Goal: Information Seeking & Learning: Compare options

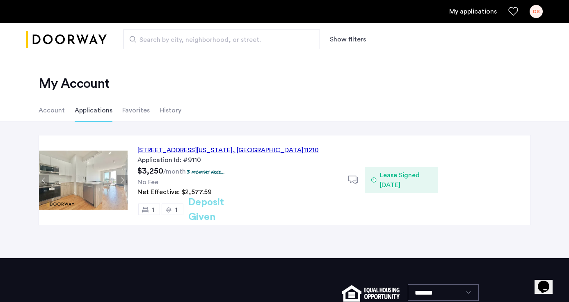
click at [142, 114] on li "Favorites" at bounding box center [136, 110] width 28 height 23
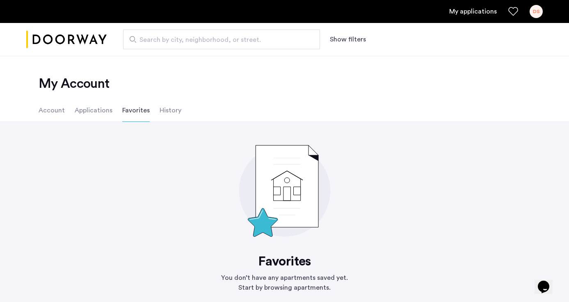
click at [100, 110] on li "Applications" at bounding box center [94, 110] width 38 height 23
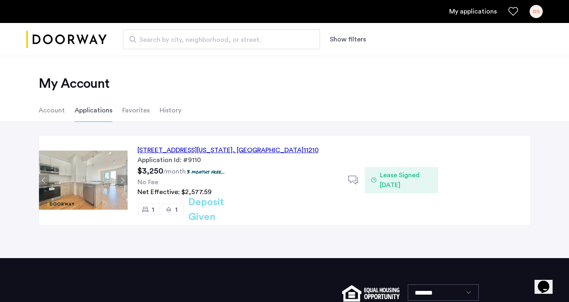
click at [93, 187] on img at bounding box center [83, 180] width 89 height 59
click at [535, 15] on div "DS" at bounding box center [536, 11] width 13 height 13
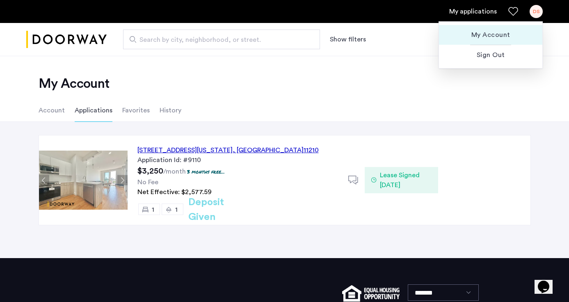
click at [483, 37] on span "My Account" at bounding box center [491, 35] width 90 height 10
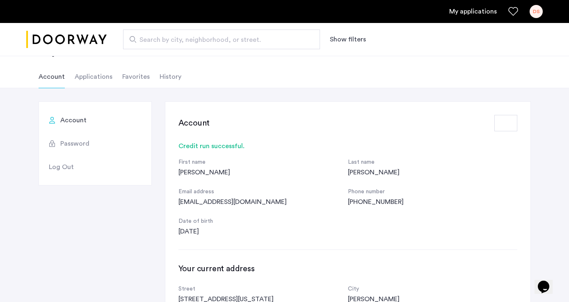
scroll to position [23, 0]
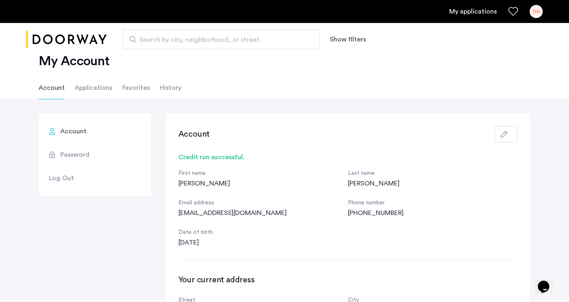
click at [505, 134] on icon "button" at bounding box center [504, 134] width 7 height 7
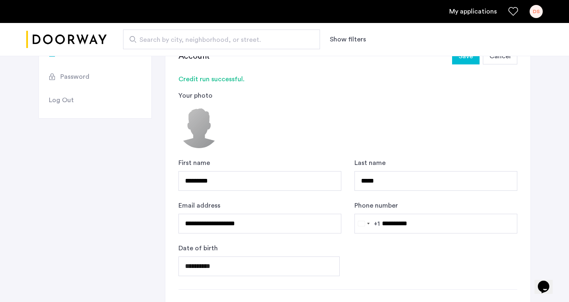
scroll to position [73, 0]
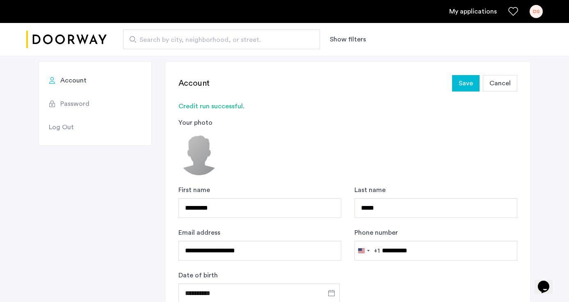
click at [350, 40] on button "Show filters" at bounding box center [348, 39] width 36 height 10
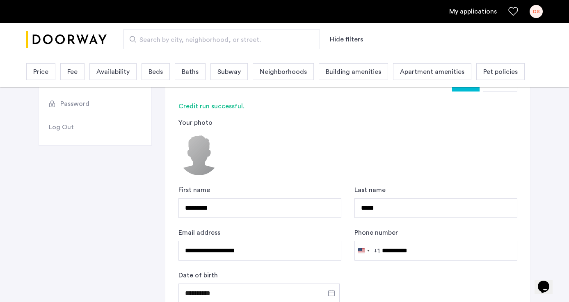
click at [51, 71] on div "Price" at bounding box center [40, 71] width 29 height 17
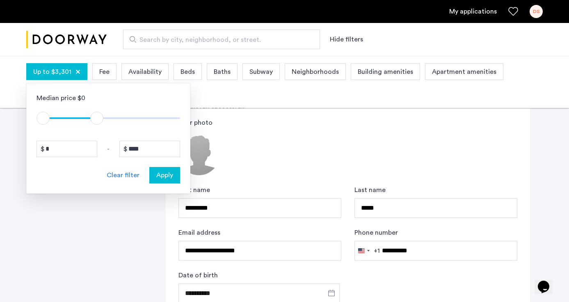
type input "****"
drag, startPoint x: 173, startPoint y: 114, endPoint x: 99, endPoint y: 130, distance: 75.7
click at [99, 130] on div "Median price $0 $1 $8000 $1 $3401 * - **** Clear filter Apply" at bounding box center [108, 138] width 164 height 111
click at [172, 179] on span "Apply" at bounding box center [164, 175] width 17 height 10
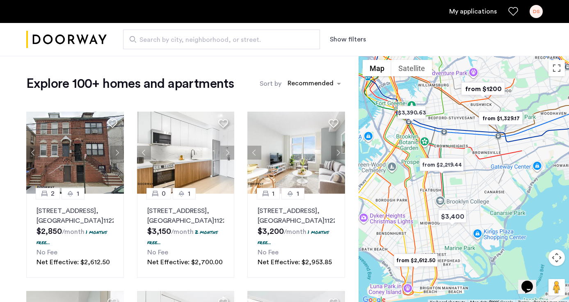
click at [341, 41] on button "Show filters" at bounding box center [348, 39] width 36 height 10
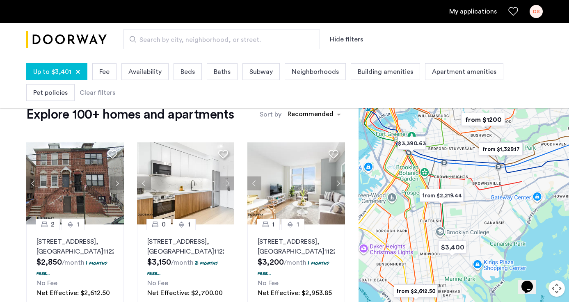
click at [186, 71] on span "Beds" at bounding box center [188, 72] width 14 height 10
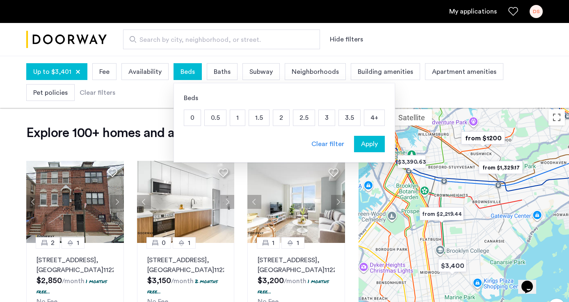
click at [285, 118] on p "2" at bounding box center [281, 118] width 16 height 16
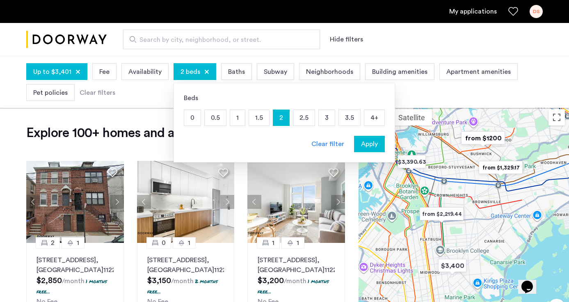
click at [376, 152] on button "Apply" at bounding box center [369, 144] width 31 height 16
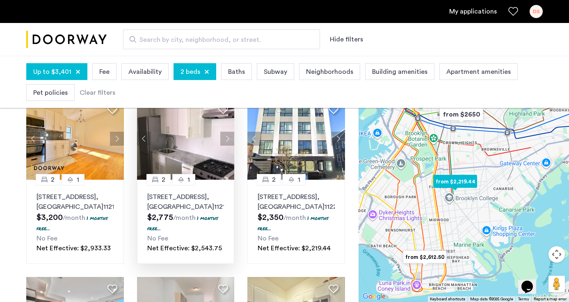
scroll to position [247, 0]
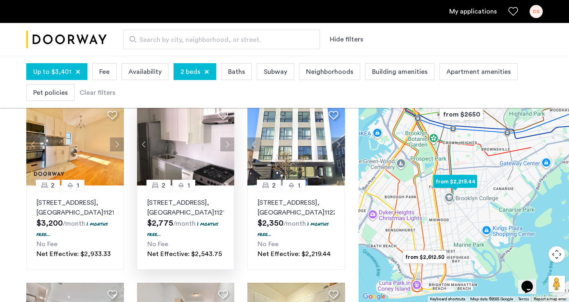
click at [229, 143] on button "Next apartment" at bounding box center [227, 145] width 14 height 14
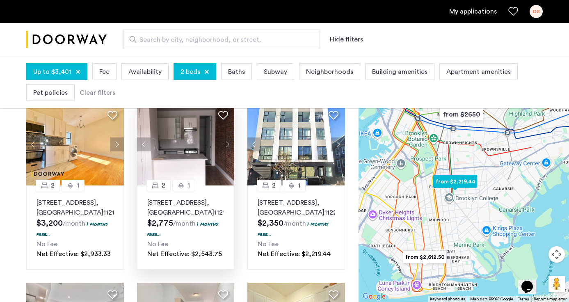
click at [229, 143] on button "Next apartment" at bounding box center [227, 145] width 14 height 14
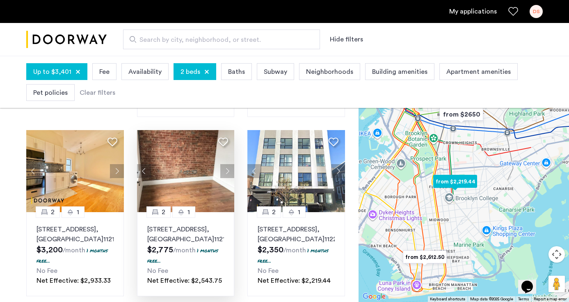
scroll to position [223, 0]
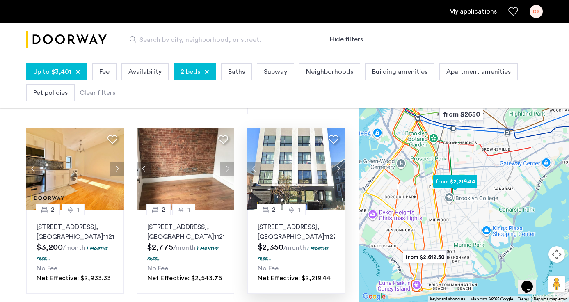
click at [337, 170] on button "Next apartment" at bounding box center [338, 169] width 14 height 14
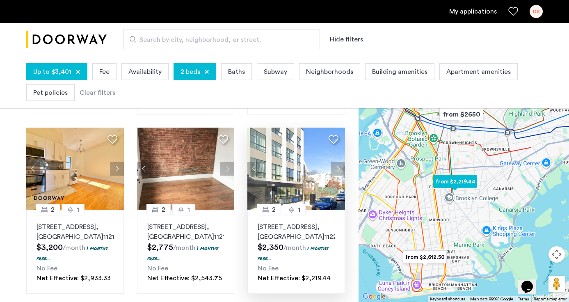
click at [337, 170] on button "Next apartment" at bounding box center [338, 169] width 14 height 14
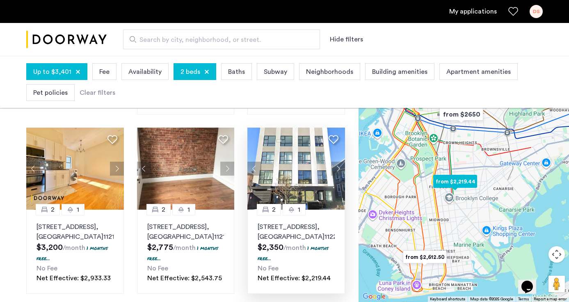
click at [337, 170] on button "Next apartment" at bounding box center [338, 169] width 14 height 14
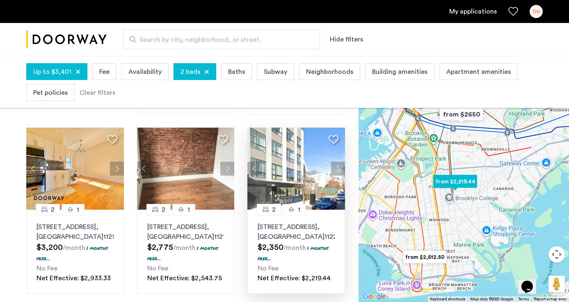
click at [337, 170] on button "Next apartment" at bounding box center [338, 169] width 14 height 14
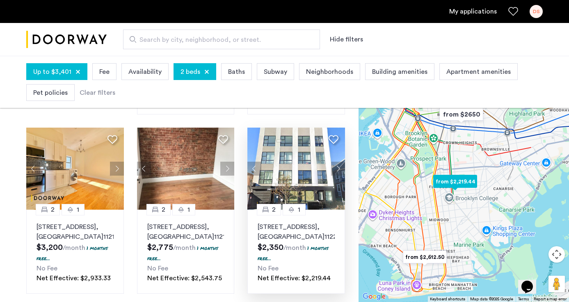
click at [337, 170] on button "Next apartment" at bounding box center [338, 169] width 14 height 14
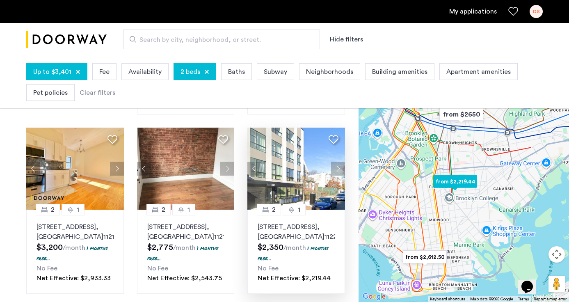
click at [337, 170] on button "Next apartment" at bounding box center [338, 169] width 14 height 14
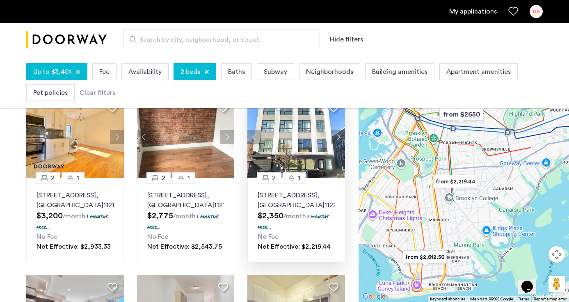
scroll to position [243, 0]
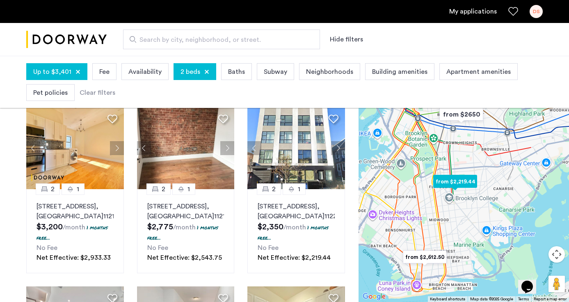
click at [295, 147] on img at bounding box center [297, 148] width 98 height 82
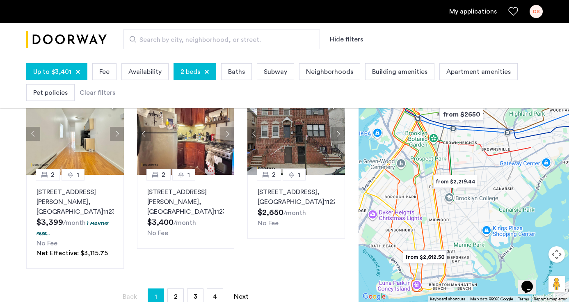
scroll to position [636, 0]
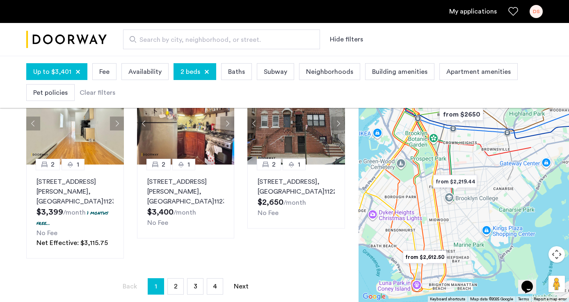
click at [335, 66] on div "Neighborhoods" at bounding box center [329, 71] width 61 height 17
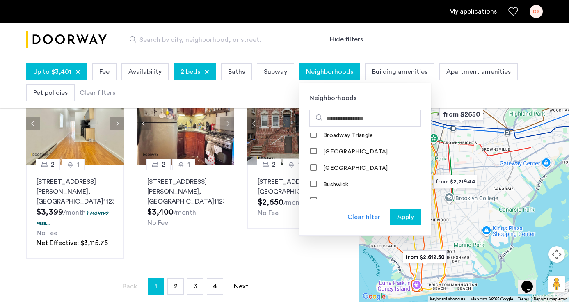
scroll to position [0, 0]
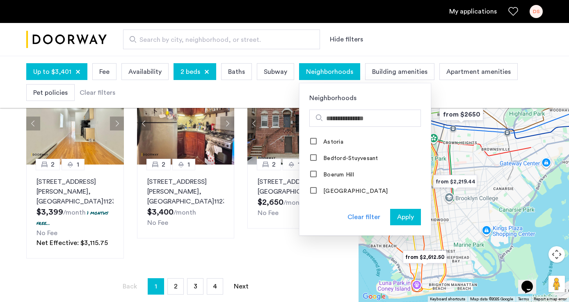
click at [398, 42] on div "Search by city, neighborhood, or street. Hide filters" at bounding box center [325, 40] width 436 height 20
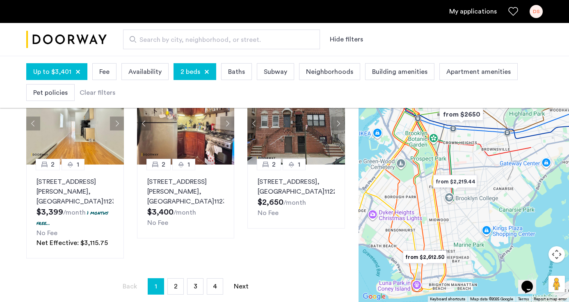
click at [457, 74] on span "Apartment amenities" at bounding box center [479, 72] width 64 height 10
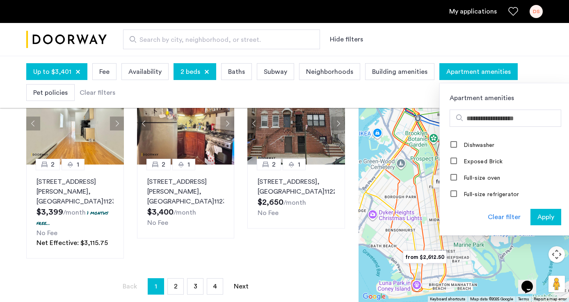
scroll to position [122, 0]
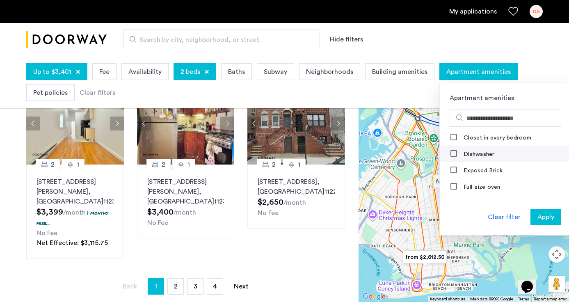
click at [473, 152] on label "Dishwasher" at bounding box center [478, 154] width 33 height 7
click at [544, 218] on span "Apply" at bounding box center [546, 217] width 17 height 10
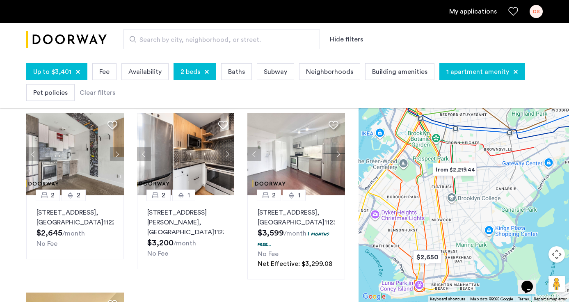
scroll to position [237, 0]
click at [118, 154] on button "Next apartment" at bounding box center [117, 154] width 14 height 14
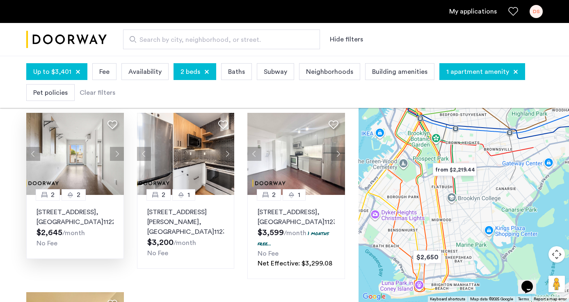
click at [82, 157] on img at bounding box center [75, 154] width 98 height 82
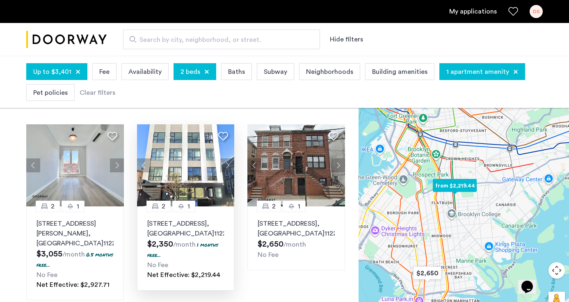
scroll to position [29, 0]
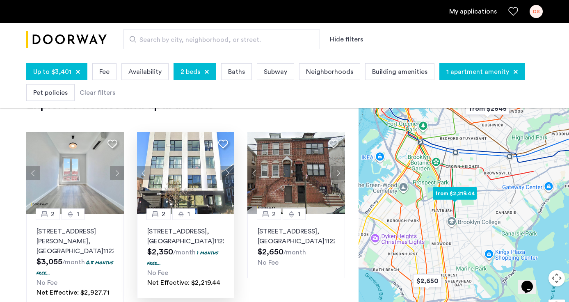
click at [193, 180] on img at bounding box center [186, 173] width 98 height 82
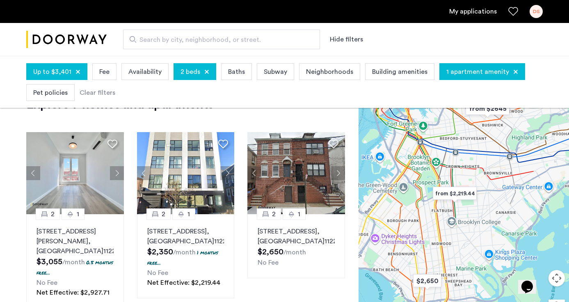
click at [465, 73] on span "1 apartment amenity" at bounding box center [478, 72] width 63 height 10
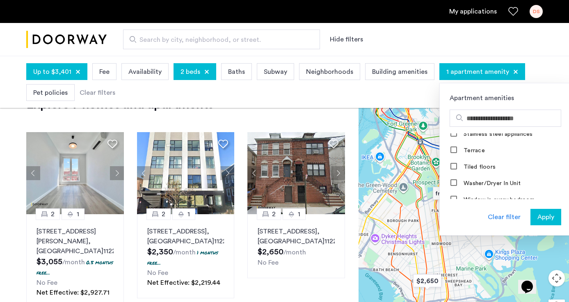
scroll to position [381, 0]
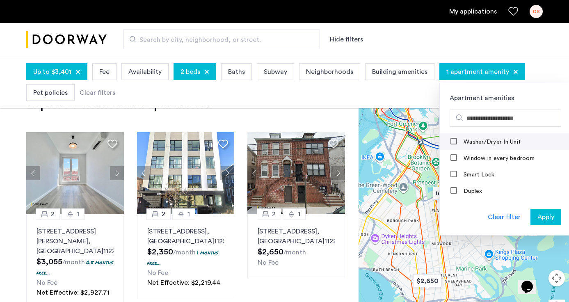
click at [496, 143] on label "Washer/Dryer In Unit" at bounding box center [491, 142] width 59 height 7
click at [540, 221] on span "Apply" at bounding box center [546, 217] width 17 height 10
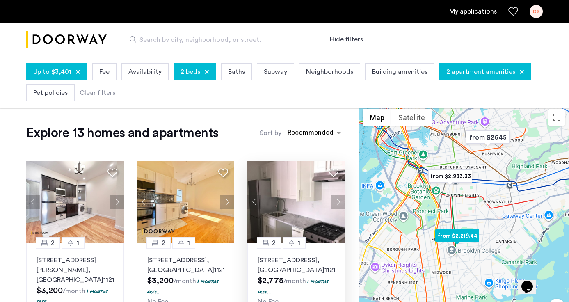
click at [304, 202] on img at bounding box center [297, 202] width 98 height 82
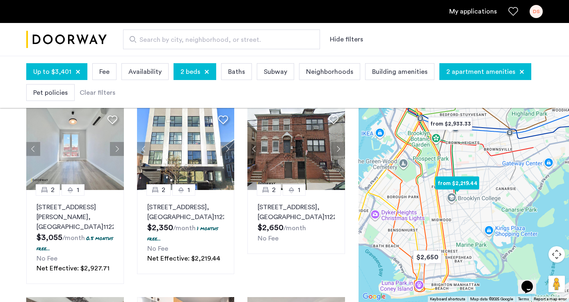
scroll to position [417, 0]
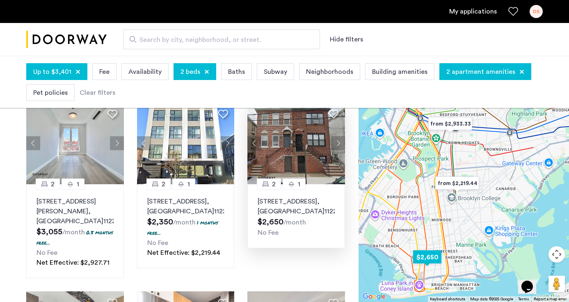
click at [275, 147] on img at bounding box center [297, 143] width 98 height 82
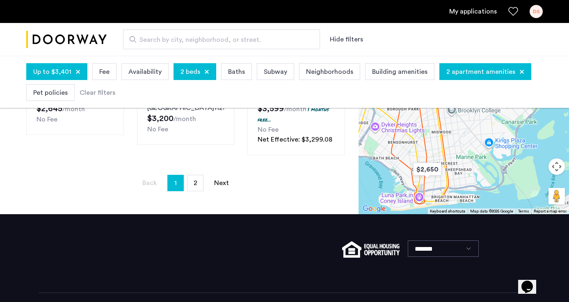
scroll to position [762, 0]
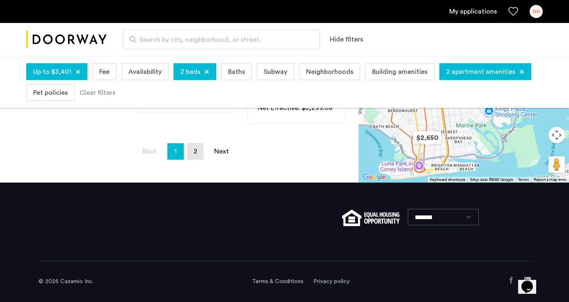
click at [200, 151] on link "page 2" at bounding box center [196, 152] width 16 height 16
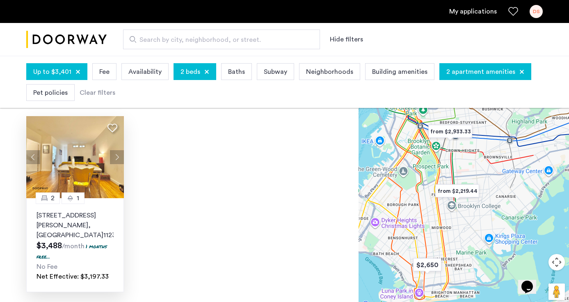
scroll to position [56, 0]
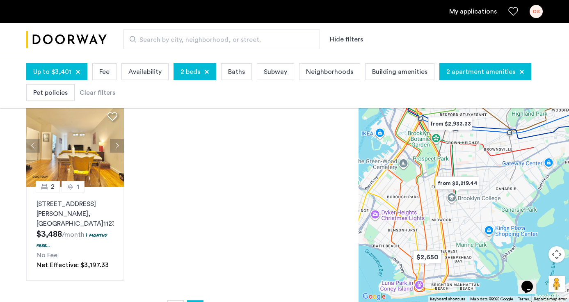
click at [77, 38] on img "Cazamio logo" at bounding box center [66, 39] width 80 height 31
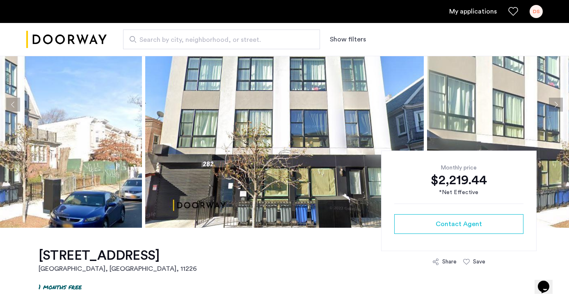
scroll to position [46, 0]
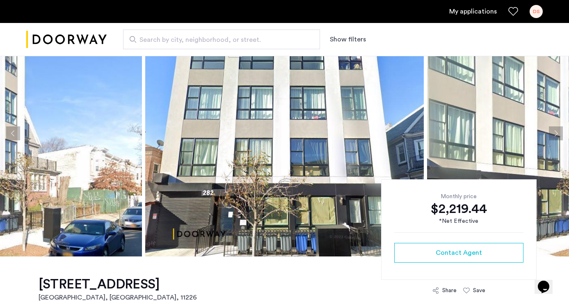
click at [556, 134] on button "Next apartment" at bounding box center [556, 133] width 14 height 14
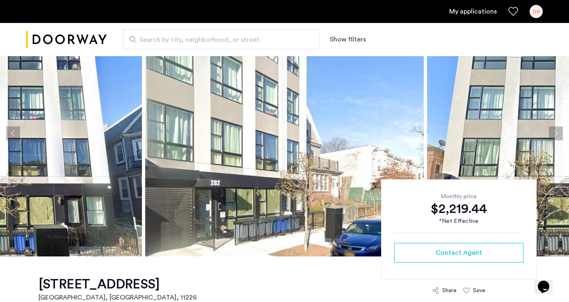
click at [556, 134] on button "Next apartment" at bounding box center [556, 133] width 14 height 14
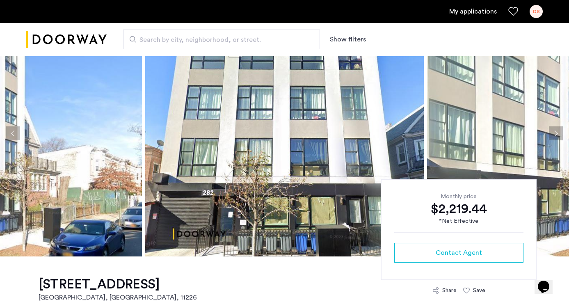
click at [556, 134] on button "Next apartment" at bounding box center [556, 133] width 14 height 14
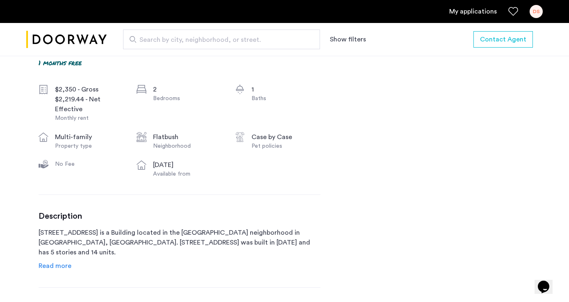
scroll to position [326, 0]
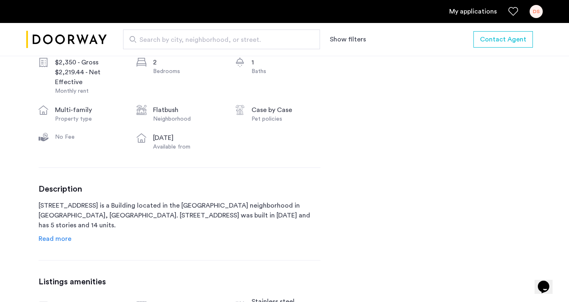
click at [57, 236] on span "Read more" at bounding box center [55, 239] width 33 height 7
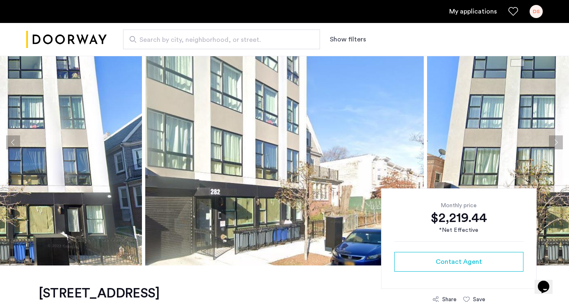
scroll to position [33, 0]
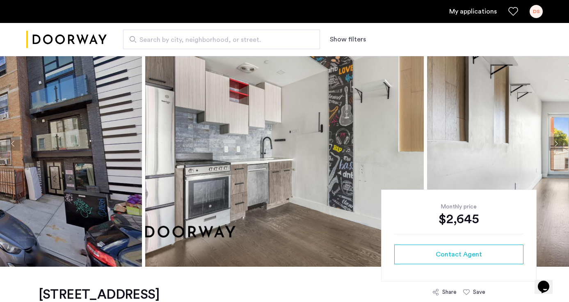
scroll to position [32, 0]
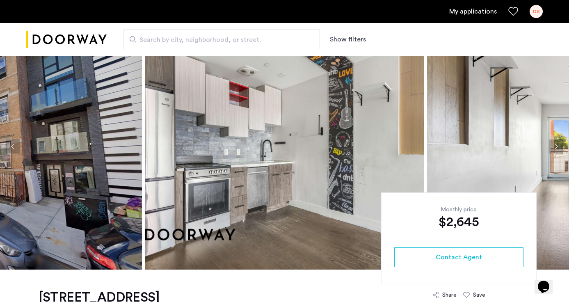
click at [557, 147] on button "Next apartment" at bounding box center [556, 147] width 14 height 14
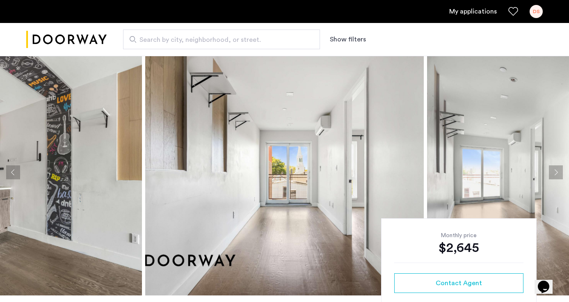
scroll to position [0, 0]
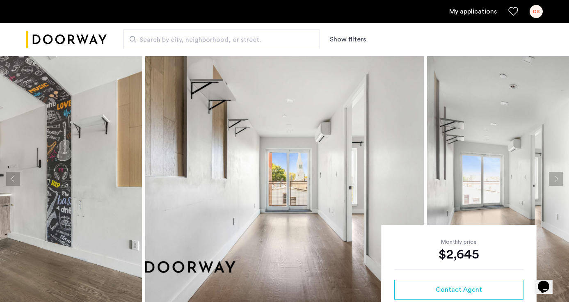
click at [558, 178] on button "Next apartment" at bounding box center [556, 179] width 14 height 14
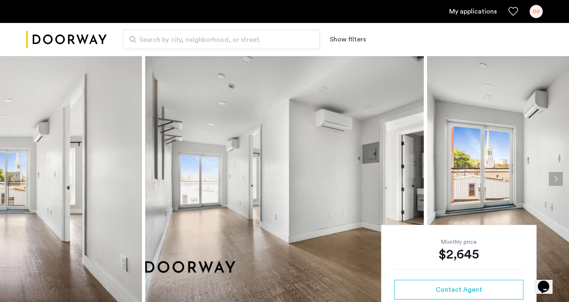
click at [558, 178] on button "Next apartment" at bounding box center [556, 179] width 14 height 14
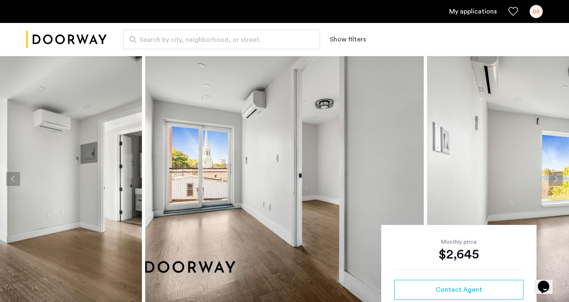
click at [558, 178] on button "Next apartment" at bounding box center [556, 179] width 14 height 14
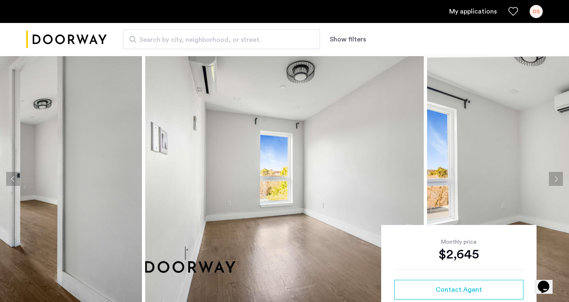
click at [558, 178] on button "Next apartment" at bounding box center [556, 179] width 14 height 14
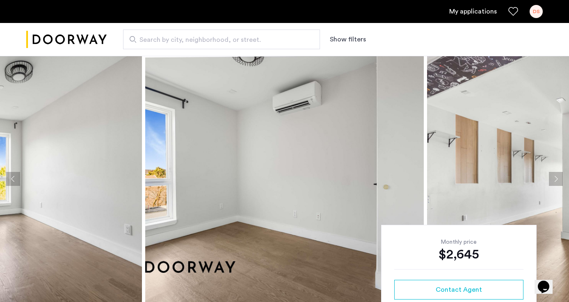
click at [558, 178] on button "Next apartment" at bounding box center [556, 179] width 14 height 14
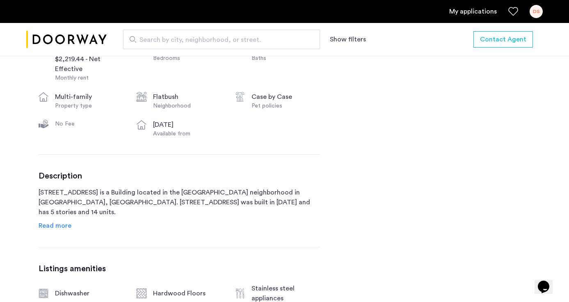
scroll to position [340, 0]
click at [62, 225] on span "Read more" at bounding box center [55, 225] width 33 height 7
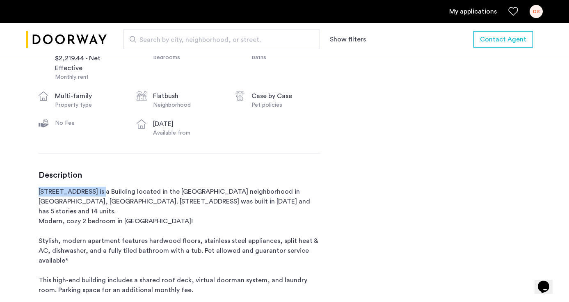
drag, startPoint x: 39, startPoint y: 191, endPoint x: 98, endPoint y: 191, distance: 59.5
click at [98, 191] on p "[STREET_ADDRESS] is a Building located in the [GEOGRAPHIC_DATA] neighborhood in…" at bounding box center [180, 261] width 282 height 148
copy p "[STREET_ADDRESS]"
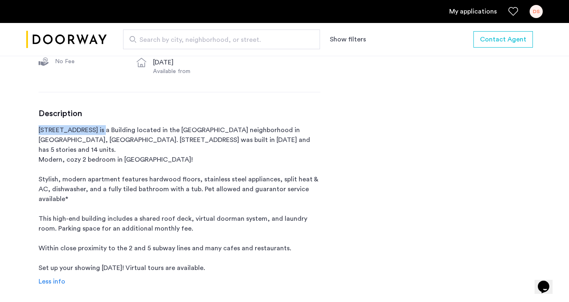
scroll to position [434, 0]
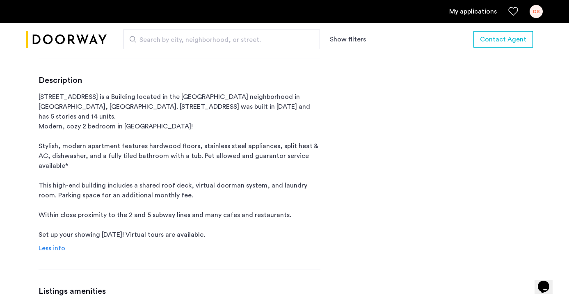
click at [265, 230] on div "Description [STREET_ADDRESS] is a Building located in the [GEOGRAPHIC_DATA] nei…" at bounding box center [180, 165] width 282 height 178
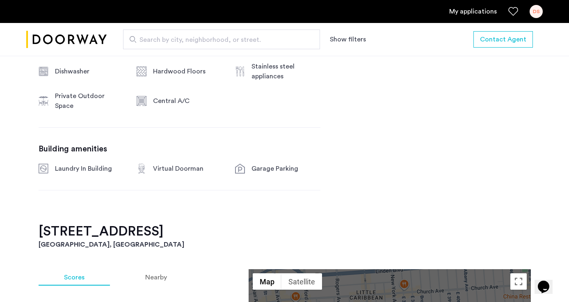
scroll to position [677, 0]
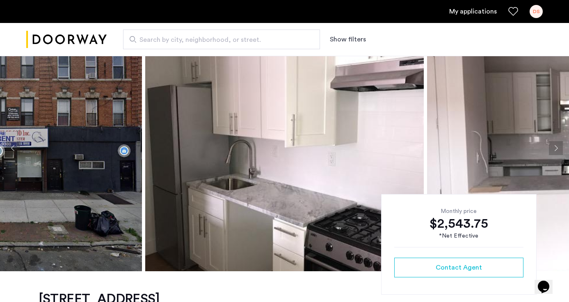
scroll to position [45, 0]
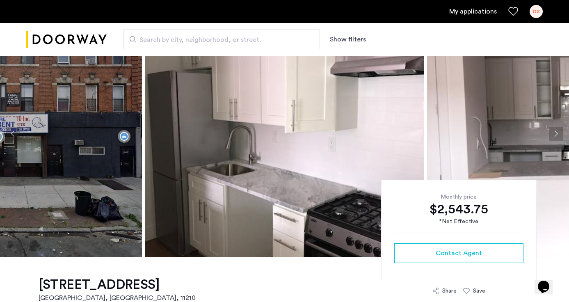
click at [557, 132] on button "Next apartment" at bounding box center [556, 134] width 14 height 14
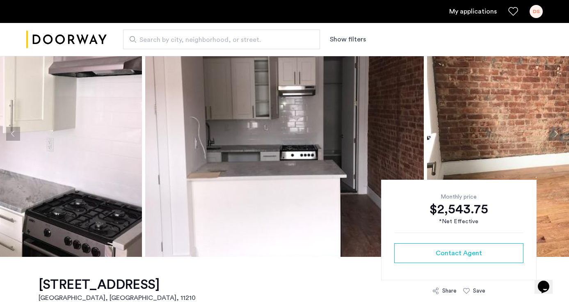
click at [557, 133] on button "Next apartment" at bounding box center [556, 134] width 14 height 14
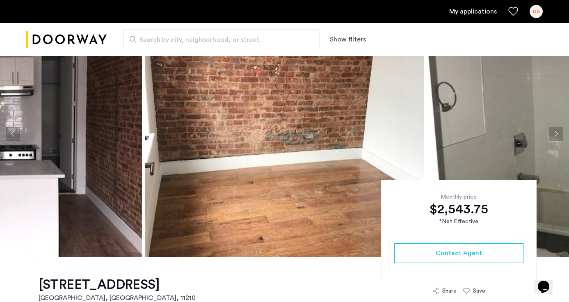
click at [557, 133] on button "Next apartment" at bounding box center [556, 134] width 14 height 14
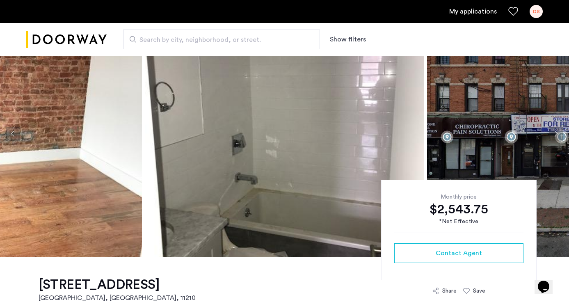
click at [557, 133] on button "Next apartment" at bounding box center [556, 134] width 14 height 14
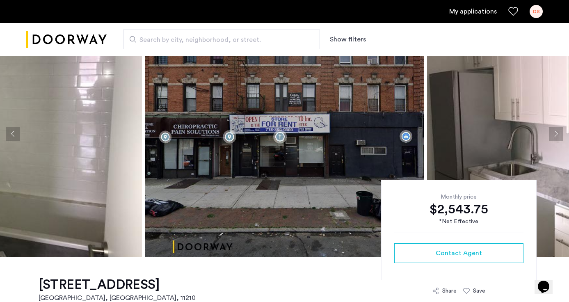
click at [557, 133] on button "Next apartment" at bounding box center [556, 134] width 14 height 14
